Goal: Entertainment & Leisure: Consume media (video, audio)

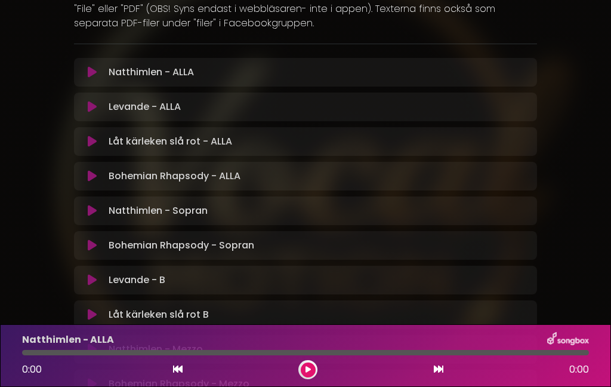
scroll to position [175, 0]
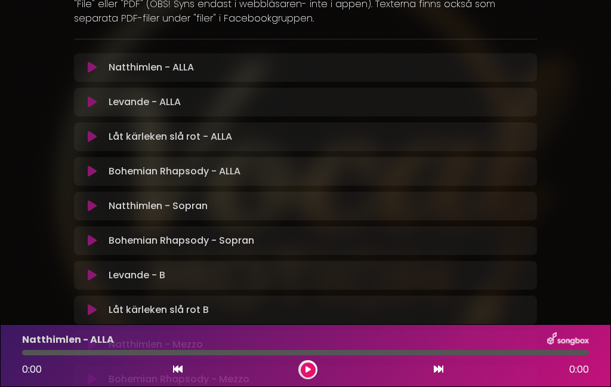
click at [117, 138] on font "Låt kärleken slå rot - ALLA" at bounding box center [171, 137] width 124 height 14
click at [98, 140] on button at bounding box center [92, 137] width 23 height 12
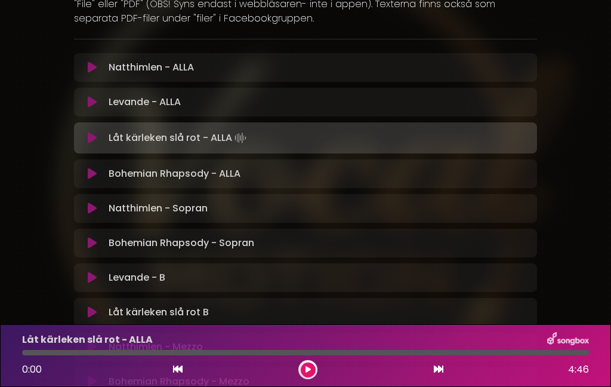
click at [303, 375] on button at bounding box center [308, 369] width 15 height 15
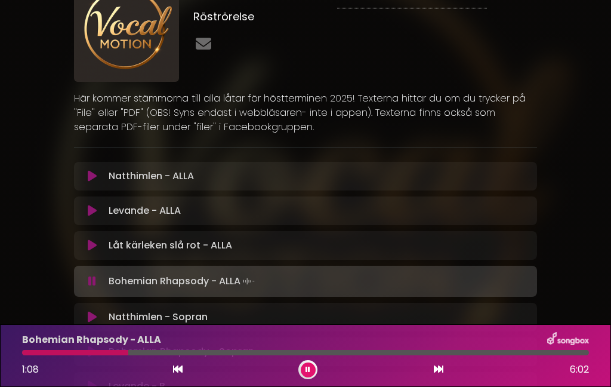
scroll to position [53, 0]
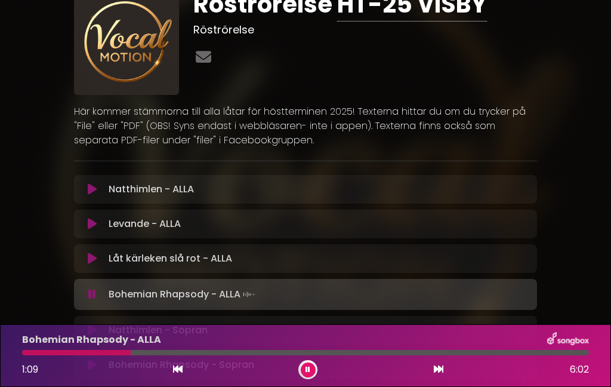
click at [134, 224] on font "Levande - ALLA" at bounding box center [145, 224] width 72 height 14
click at [128, 231] on div "Levande - ALLA Laddar spår... Din feedback" at bounding box center [305, 223] width 463 height 29
click at [307, 376] on button at bounding box center [308, 369] width 15 height 15
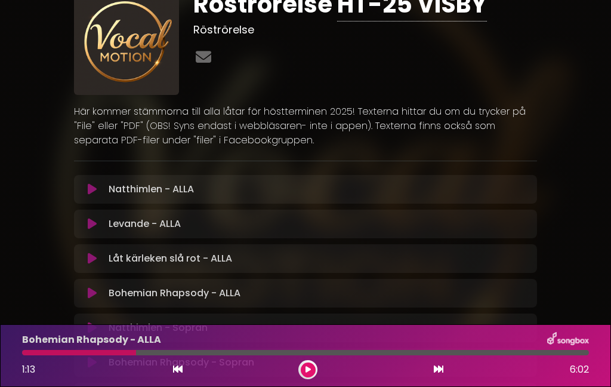
click at [99, 229] on button at bounding box center [92, 224] width 23 height 12
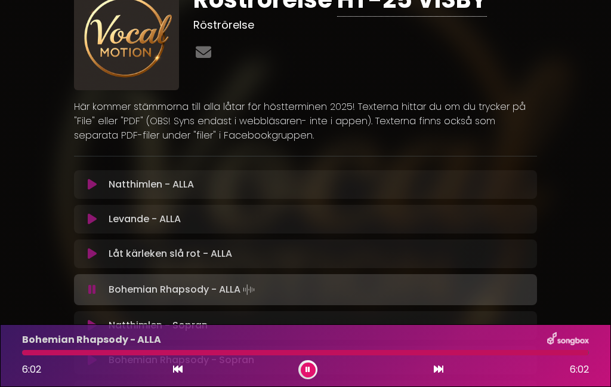
scroll to position [47, 0]
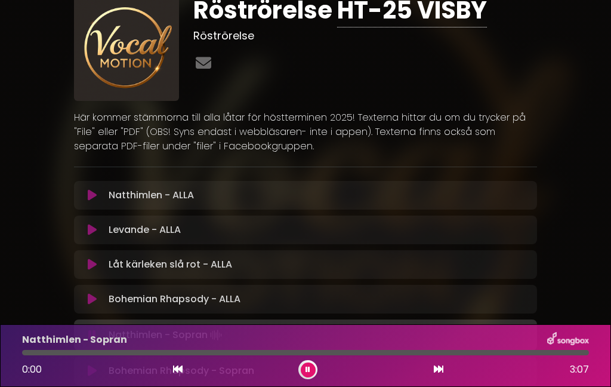
click at [184, 198] on font "Natthimlen - ALLA" at bounding box center [151, 195] width 85 height 14
click at [315, 368] on button at bounding box center [308, 369] width 15 height 15
click at [98, 196] on button at bounding box center [92, 195] width 23 height 12
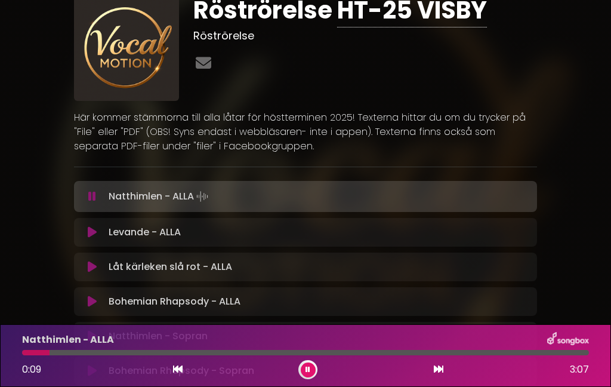
click at [306, 370] on icon at bounding box center [308, 369] width 5 height 7
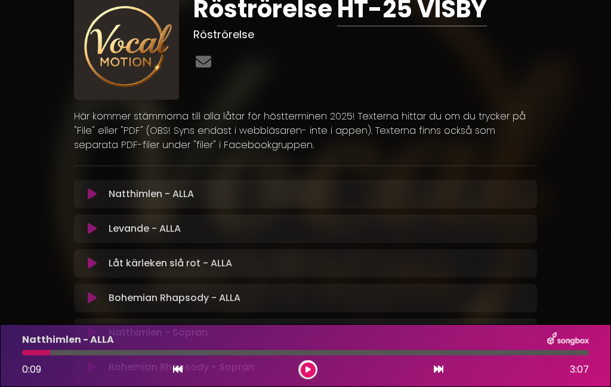
scroll to position [56, 0]
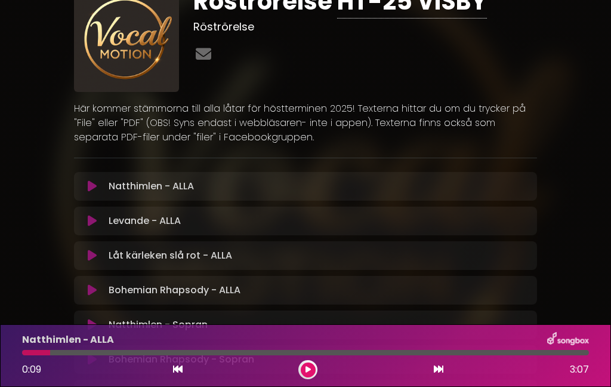
click at [94, 224] on icon at bounding box center [92, 221] width 9 height 12
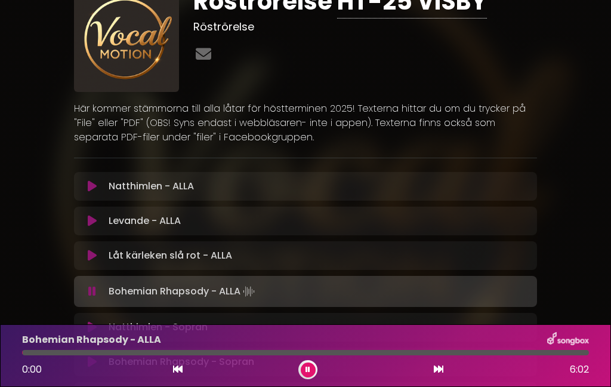
click at [310, 383] on div "Bohemian Rhapsody - ALLA 0:00 6:02" at bounding box center [305, 355] width 611 height 63
click at [309, 376] on button at bounding box center [308, 369] width 15 height 15
